Goal: Answer question/provide support

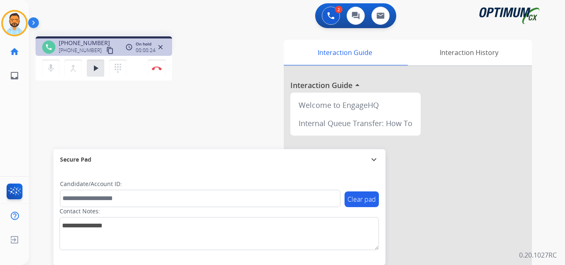
click at [105, 45] on button "content_copy" at bounding box center [110, 50] width 10 height 10
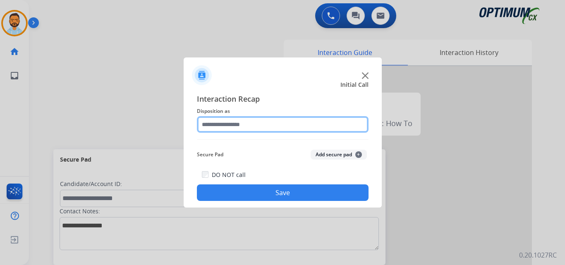
click at [272, 125] on input "text" at bounding box center [283, 124] width 172 height 17
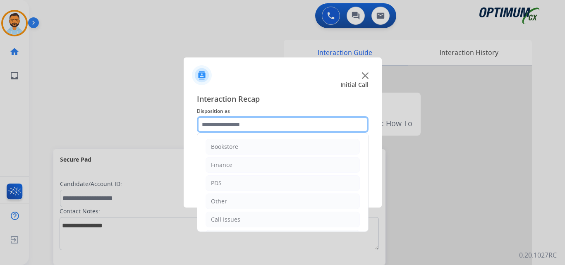
scroll to position [56, 0]
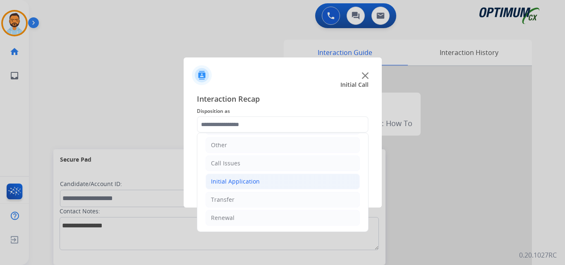
click at [250, 182] on div "Initial Application" at bounding box center [235, 181] width 49 height 8
click at [274, 177] on li "Initial Application" at bounding box center [282, 182] width 154 height 16
click at [258, 186] on li "Initial Application" at bounding box center [282, 182] width 154 height 16
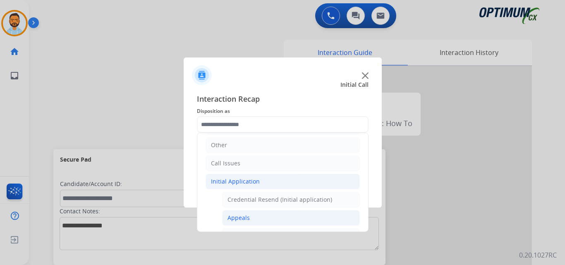
click at [253, 222] on li "Appeals" at bounding box center [291, 218] width 138 height 16
type input "*******"
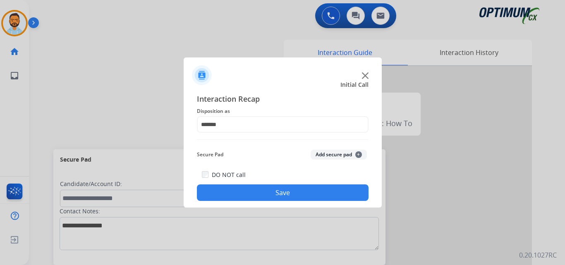
click at [288, 192] on button "Save" at bounding box center [283, 192] width 172 height 17
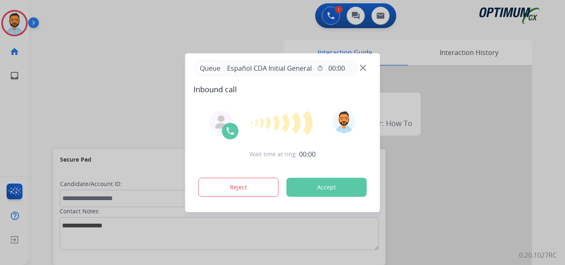
click at [334, 190] on button "Accept" at bounding box center [326, 187] width 80 height 19
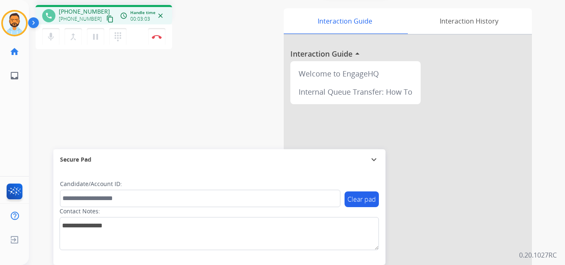
scroll to position [26, 0]
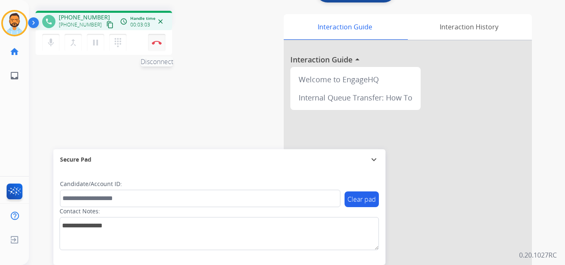
click at [160, 44] on img at bounding box center [157, 43] width 10 height 4
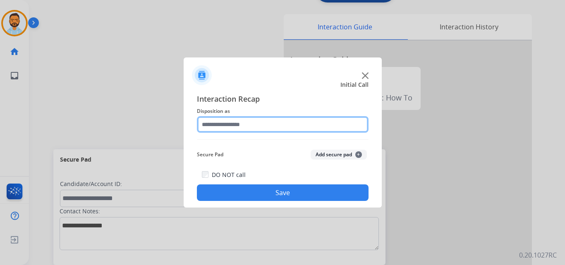
click at [231, 127] on input "text" at bounding box center [283, 124] width 172 height 17
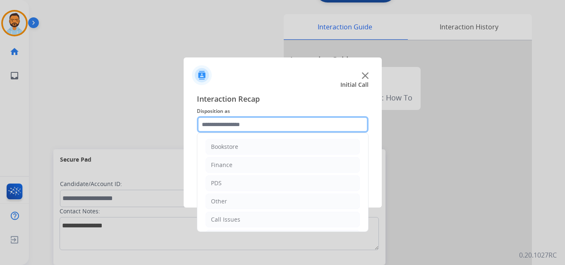
scroll to position [56, 0]
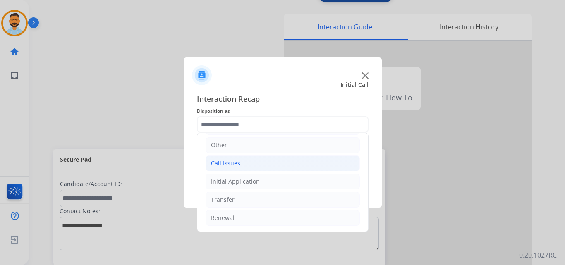
click at [231, 163] on div "Call Issues" at bounding box center [225, 163] width 29 height 8
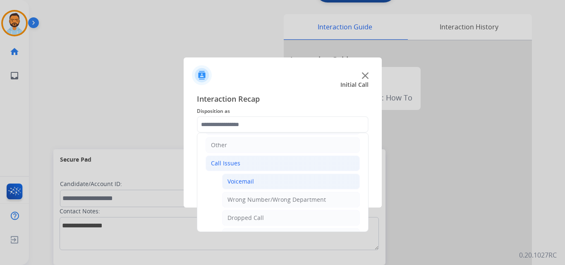
click at [244, 183] on div "Voicemail" at bounding box center [240, 181] width 26 height 8
type input "*********"
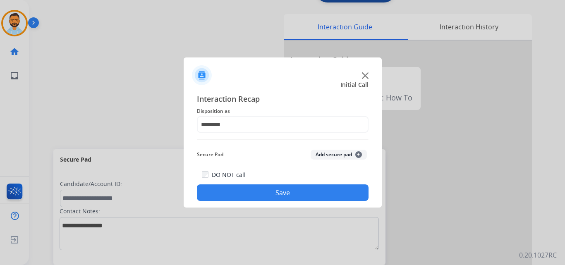
click at [248, 196] on button "Save" at bounding box center [283, 192] width 172 height 17
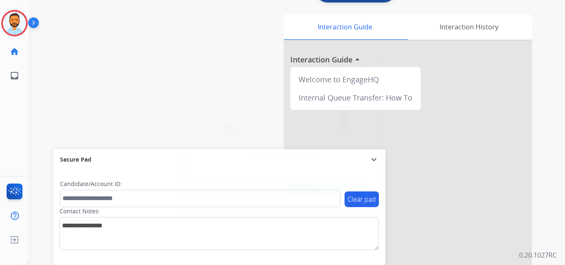
click at [63, 109] on div at bounding box center [282, 132] width 565 height 265
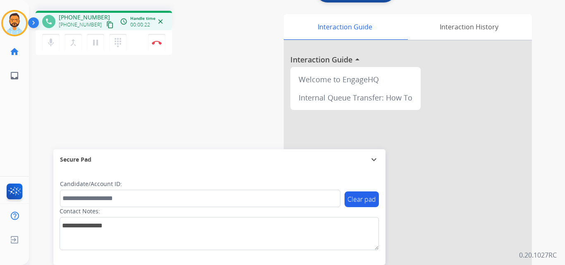
click at [106, 23] on mat-icon "content_copy" at bounding box center [109, 24] width 7 height 7
click at [159, 39] on button "Disconnect" at bounding box center [156, 42] width 17 height 17
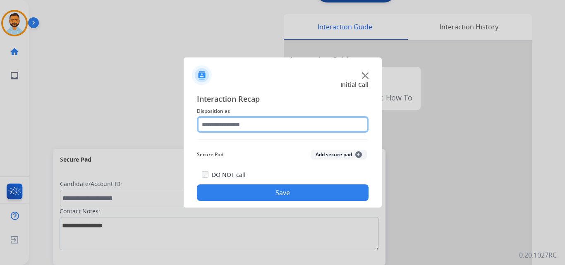
click at [233, 128] on input "text" at bounding box center [283, 124] width 172 height 17
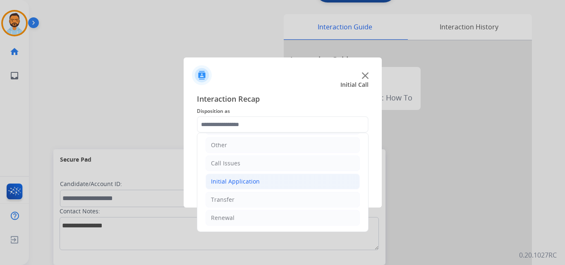
click at [270, 178] on li "Initial Application" at bounding box center [282, 182] width 154 height 16
click at [274, 202] on div "Credential Resend (Initial application)" at bounding box center [279, 200] width 105 height 8
type input "**********"
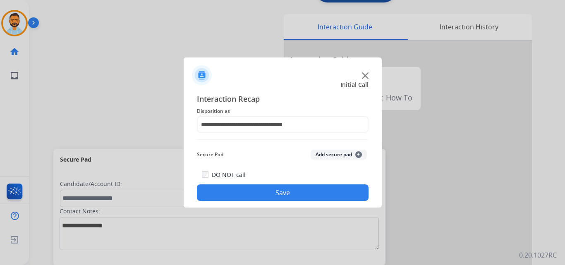
click at [275, 192] on button "Save" at bounding box center [283, 192] width 172 height 17
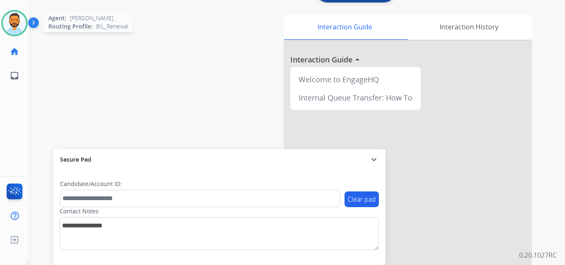
click at [11, 22] on img at bounding box center [14, 23] width 23 height 23
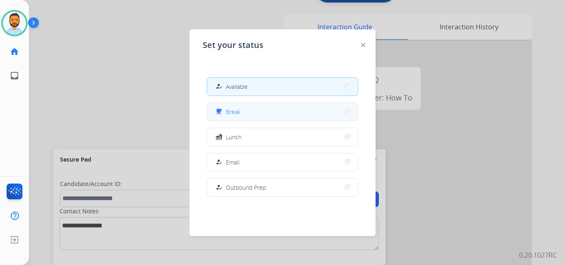
click at [243, 114] on button "free_breakfast Break" at bounding box center [282, 112] width 150 height 18
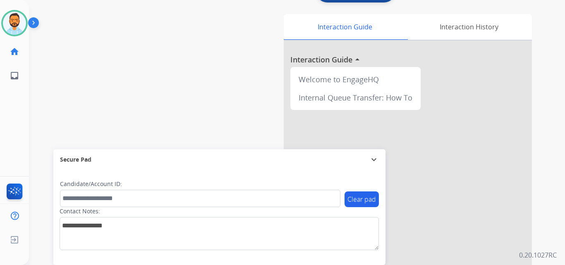
scroll to position [0, 0]
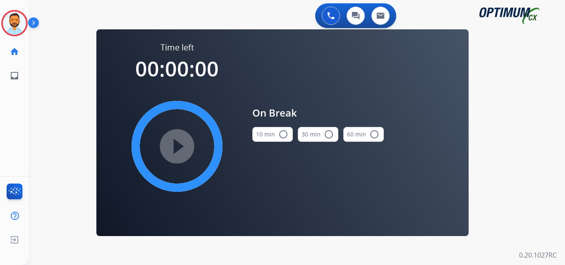
click at [281, 135] on mat-icon "radio_button_unchecked" at bounding box center [283, 134] width 10 height 10
click at [174, 148] on mat-icon "play_circle_filled" at bounding box center [177, 146] width 10 height 10
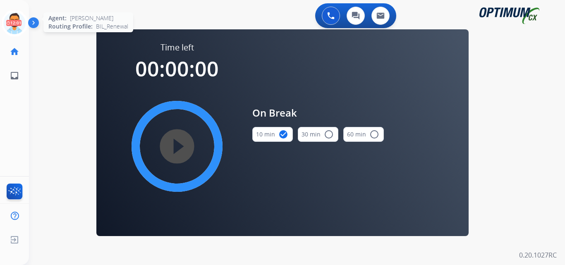
click at [12, 21] on icon at bounding box center [14, 23] width 27 height 27
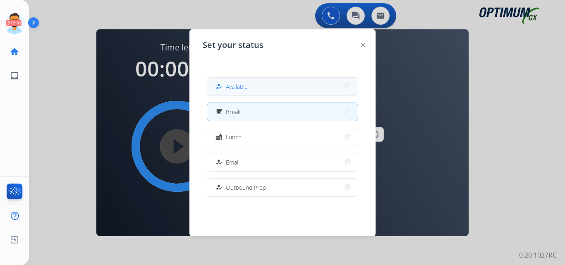
click at [234, 90] on span "Available" at bounding box center [237, 86] width 22 height 9
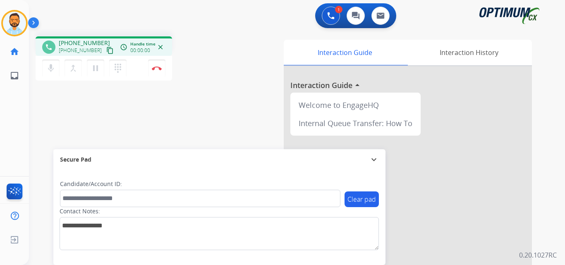
click at [106, 51] on mat-icon "content_copy" at bounding box center [109, 50] width 7 height 7
click at [159, 69] on img at bounding box center [157, 68] width 10 height 4
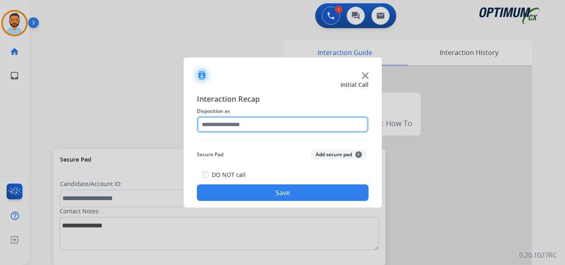
click at [277, 120] on input "text" at bounding box center [283, 124] width 172 height 17
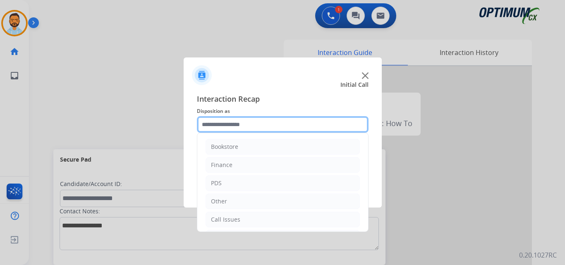
scroll to position [56, 0]
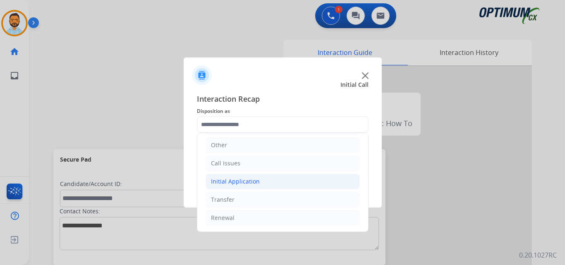
click at [259, 186] on li "Initial Application" at bounding box center [282, 182] width 154 height 16
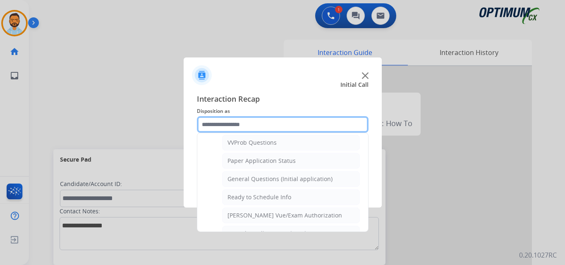
scroll to position [456, 0]
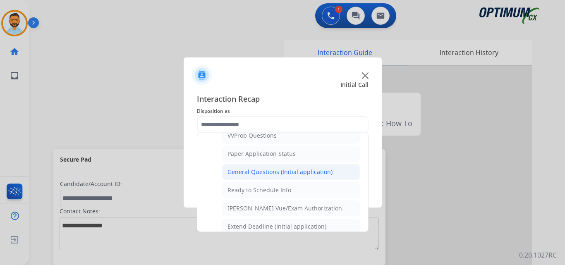
click at [297, 175] on div "General Questions (Initial application)" at bounding box center [279, 172] width 105 height 8
type input "**********"
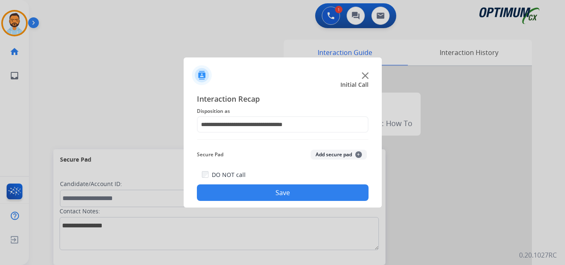
click at [283, 196] on button "Save" at bounding box center [283, 192] width 172 height 17
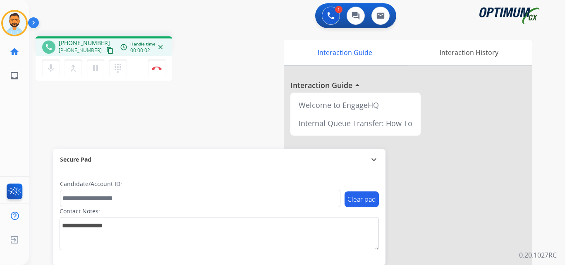
click at [106, 50] on mat-icon "content_copy" at bounding box center [109, 50] width 7 height 7
click at [93, 69] on mat-icon "pause" at bounding box center [96, 68] width 10 height 10
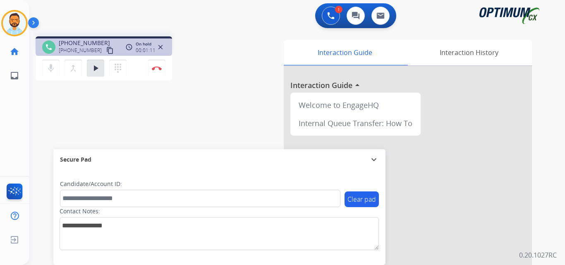
click at [66, 107] on div "phone [PHONE_NUMBER] [PHONE_NUMBER] content_copy access_time Call metrics Queue…" at bounding box center [287, 202] width 516 height 345
click at [104, 118] on div "phone [PHONE_NUMBER] [PHONE_NUMBER] content_copy access_time Call metrics Queue…" at bounding box center [287, 202] width 516 height 345
click at [93, 68] on mat-icon "play_arrow" at bounding box center [96, 68] width 10 height 10
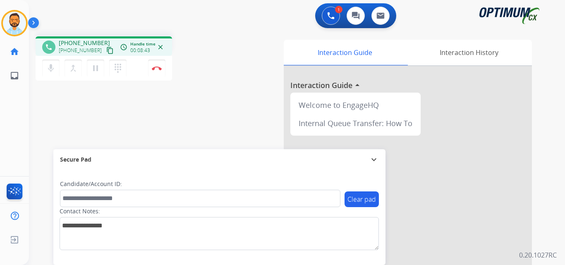
click at [105, 110] on div "phone [PHONE_NUMBER] [PHONE_NUMBER] content_copy access_time Call metrics Queue…" at bounding box center [287, 202] width 516 height 345
click at [155, 72] on button "Disconnect" at bounding box center [156, 68] width 17 height 17
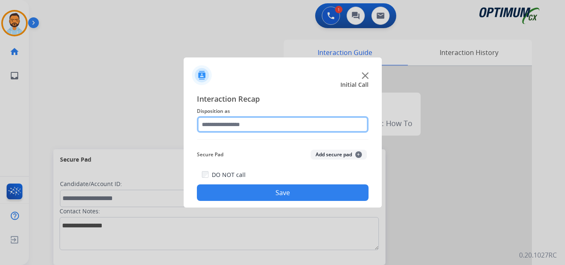
click at [280, 122] on input "text" at bounding box center [283, 124] width 172 height 17
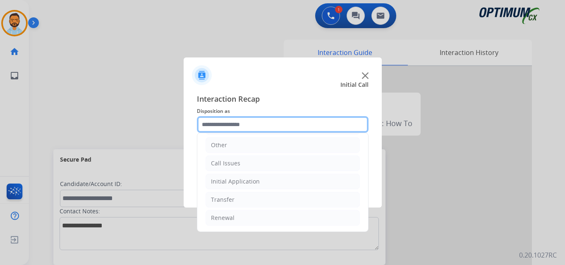
scroll to position [0, 0]
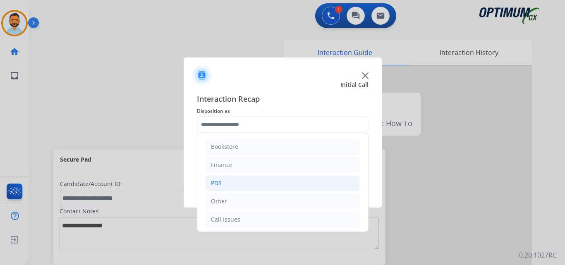
click at [242, 179] on li "PDS" at bounding box center [282, 183] width 154 height 16
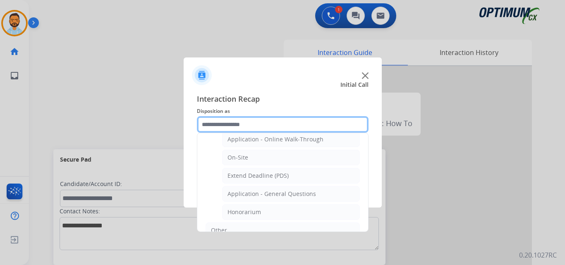
scroll to position [224, 0]
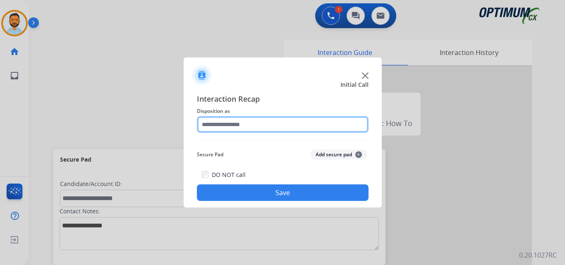
click at [263, 126] on input "text" at bounding box center [283, 124] width 172 height 17
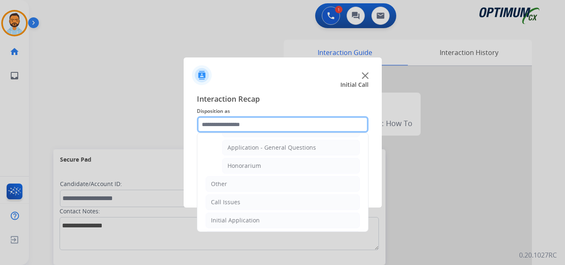
scroll to position [253, 0]
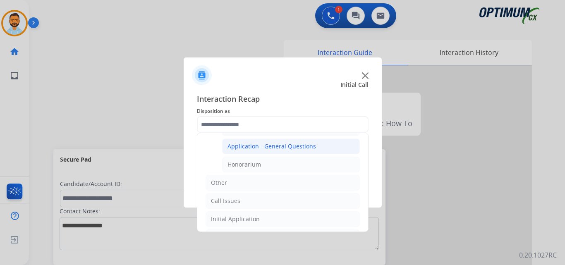
click at [309, 149] on div "Application - General Questions" at bounding box center [271, 146] width 88 height 8
type input "**********"
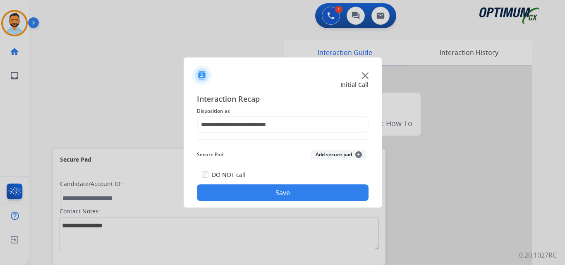
click at [298, 192] on button "Save" at bounding box center [283, 192] width 172 height 17
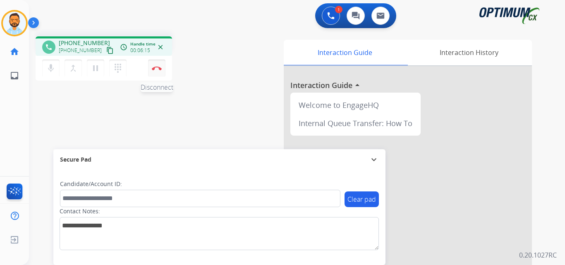
click at [158, 72] on button "Disconnect" at bounding box center [156, 68] width 17 height 17
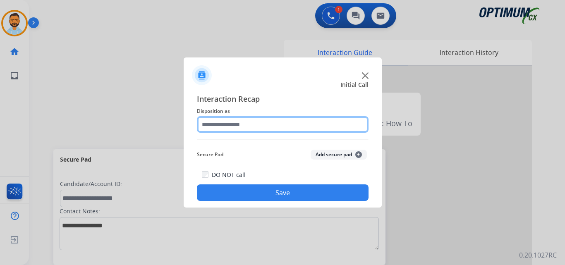
click at [301, 125] on input "text" at bounding box center [283, 124] width 172 height 17
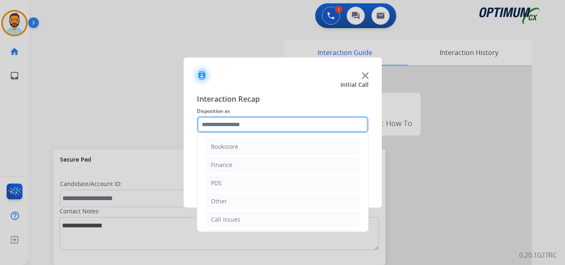
scroll to position [56, 0]
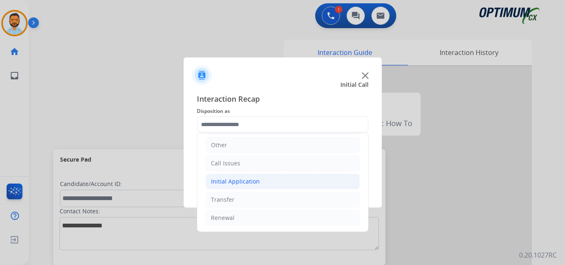
click at [254, 179] on div "Initial Application" at bounding box center [235, 181] width 49 height 8
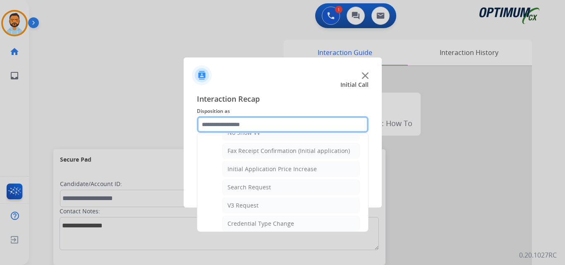
scroll to position [272, 0]
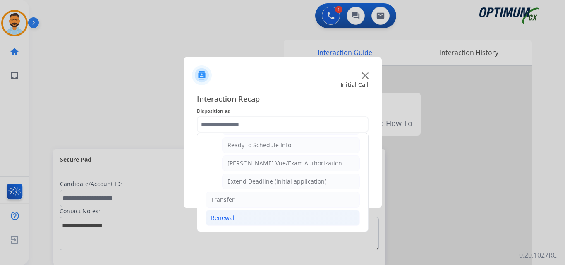
click at [240, 221] on li "Renewal" at bounding box center [282, 218] width 154 height 16
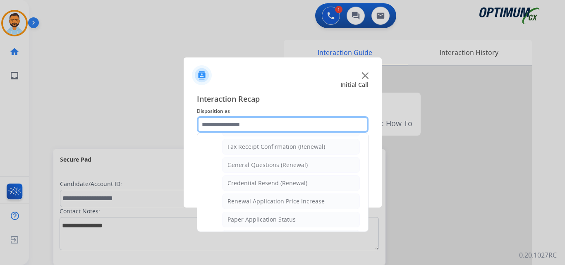
scroll to position [226, 0]
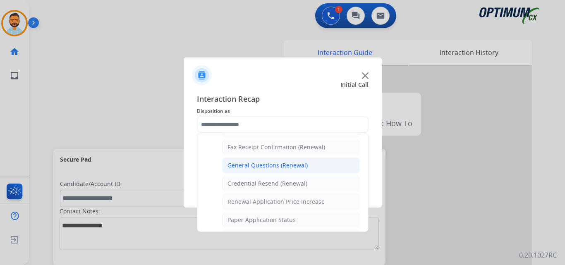
click at [276, 166] on div "General Questions (Renewal)" at bounding box center [267, 165] width 80 height 8
type input "**********"
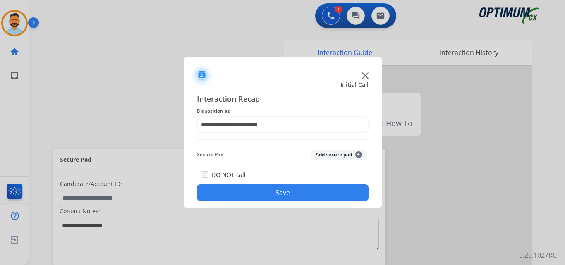
click at [278, 192] on button "Save" at bounding box center [283, 192] width 172 height 17
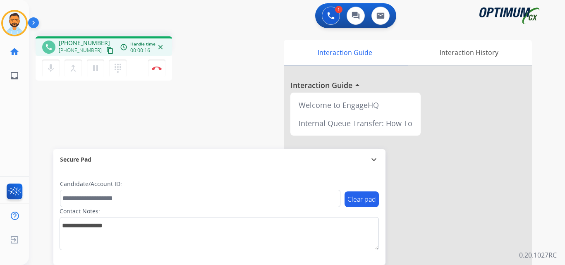
click at [107, 53] on div "phone [PHONE_NUMBER] [PHONE_NUMBER] content_copy access_time Call metrics Queue…" at bounding box center [104, 45] width 136 height 19
click at [106, 49] on mat-icon "content_copy" at bounding box center [109, 50] width 7 height 7
click at [107, 104] on div "phone [PHONE_NUMBER] [PHONE_NUMBER] content_copy access_time Call metrics Queue…" at bounding box center [287, 202] width 516 height 345
click at [159, 70] on button "Disconnect" at bounding box center [156, 68] width 17 height 17
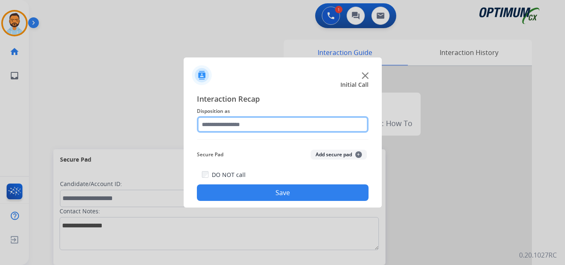
click at [274, 123] on input "text" at bounding box center [283, 124] width 172 height 17
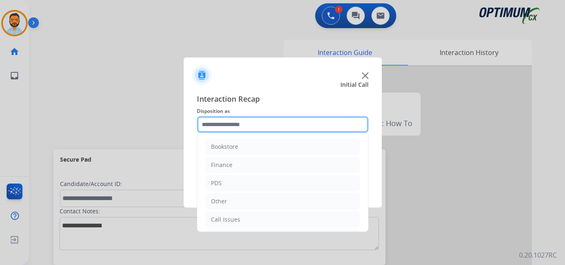
scroll to position [56, 0]
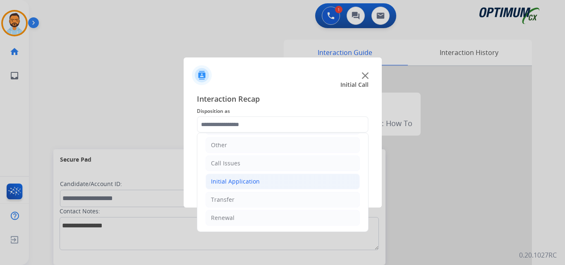
click at [253, 181] on div "Initial Application" at bounding box center [235, 181] width 49 height 8
click at [272, 196] on div "Credential Resend (Initial application)" at bounding box center [279, 200] width 105 height 8
type input "**********"
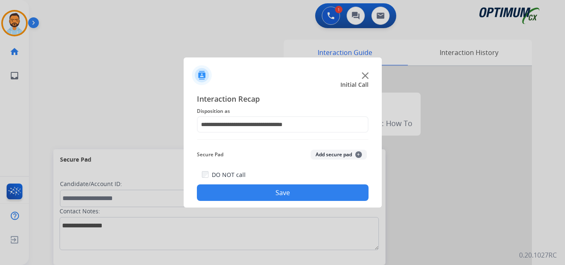
click at [276, 196] on button "Save" at bounding box center [283, 192] width 172 height 17
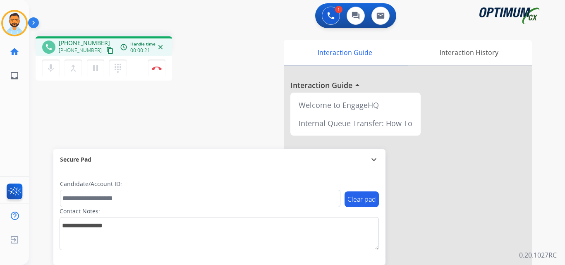
click at [105, 52] on button "content_copy" at bounding box center [110, 50] width 10 height 10
click at [156, 69] on img at bounding box center [157, 68] width 10 height 4
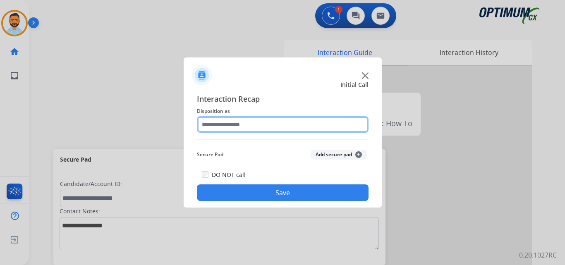
click at [252, 128] on input "text" at bounding box center [283, 124] width 172 height 17
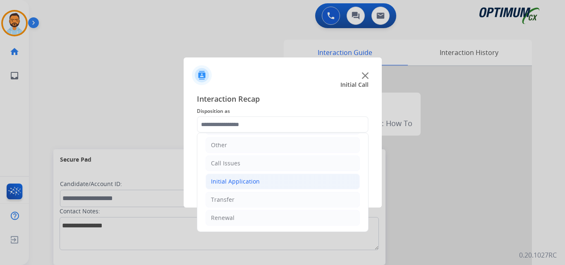
click at [278, 179] on li "Initial Application" at bounding box center [282, 182] width 154 height 16
click at [301, 198] on div "Credential Resend (Initial application)" at bounding box center [279, 200] width 105 height 8
type input "**********"
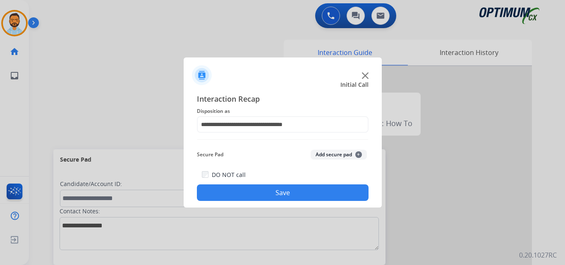
click at [285, 193] on button "Save" at bounding box center [283, 192] width 172 height 17
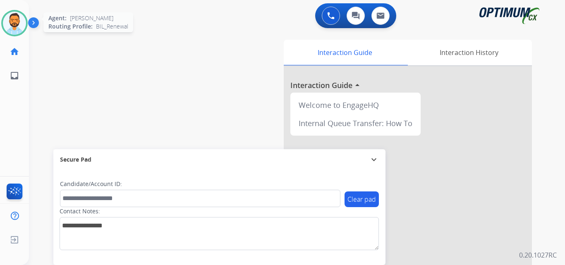
click at [19, 17] on img at bounding box center [14, 23] width 23 height 23
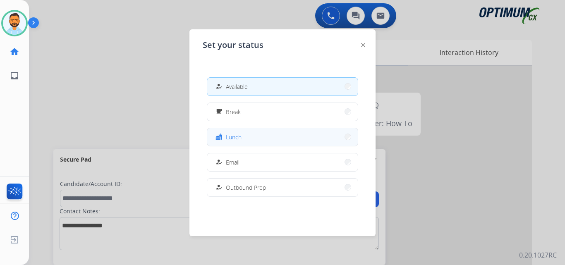
click at [264, 135] on button "fastfood Lunch" at bounding box center [282, 137] width 150 height 18
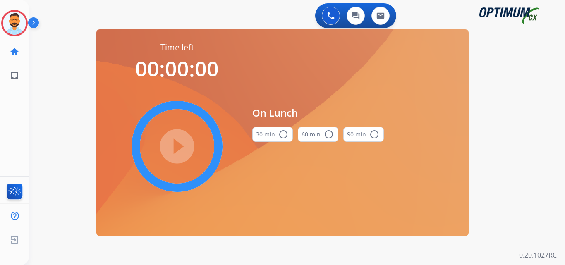
click at [279, 126] on div "30 min radio_button_unchecked" at bounding box center [272, 134] width 41 height 28
click at [279, 136] on mat-icon "radio_button_unchecked" at bounding box center [283, 134] width 10 height 10
click at [172, 141] on mat-icon "play_circle_filled" at bounding box center [177, 146] width 10 height 10
